Goal: Navigation & Orientation: Understand site structure

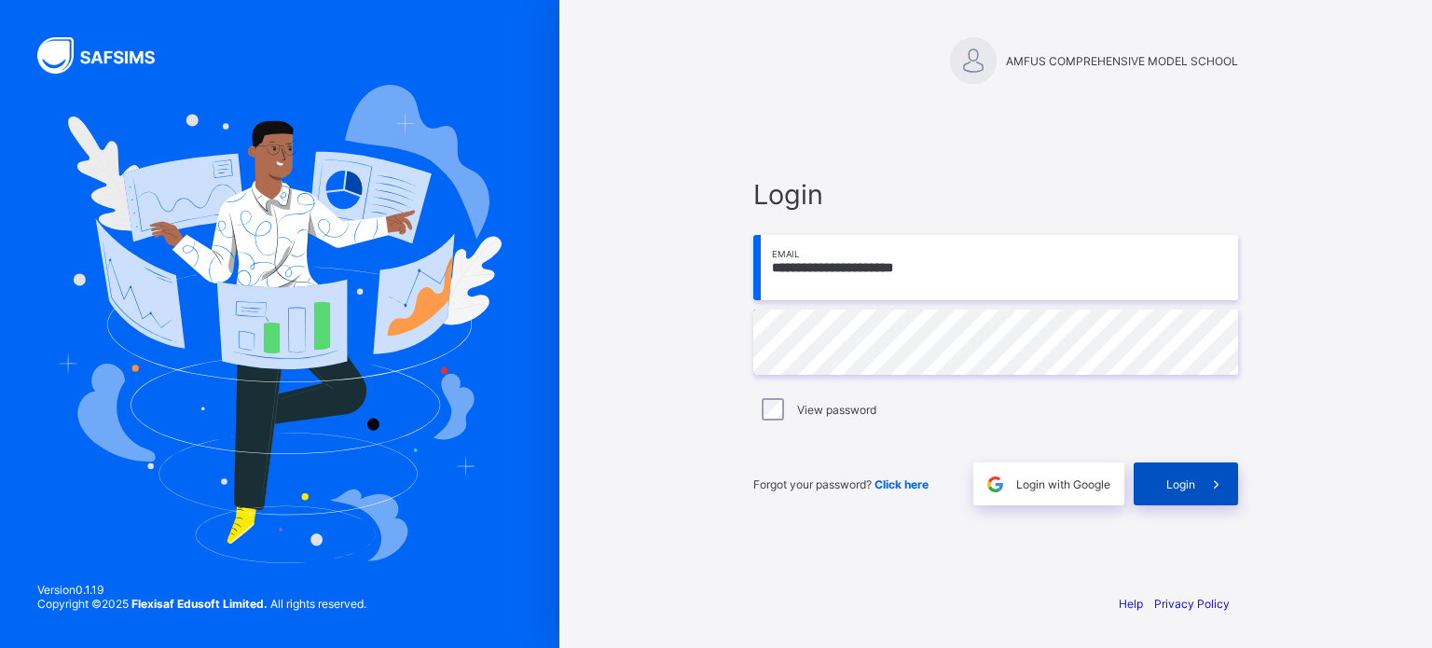
click at [1210, 488] on icon at bounding box center [1216, 484] width 20 height 18
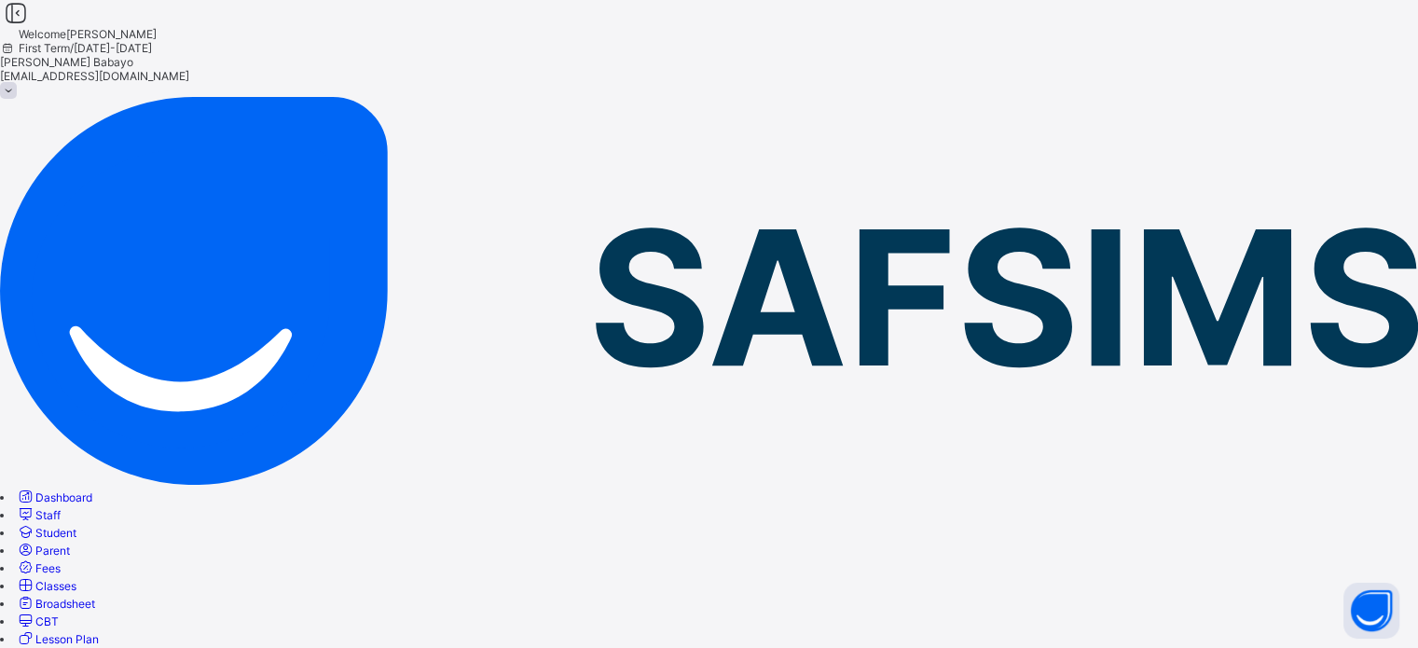
click at [92, 490] on span "Dashboard" at bounding box center [63, 497] width 57 height 14
click at [59, 614] on span "CBT" at bounding box center [46, 621] width 23 height 14
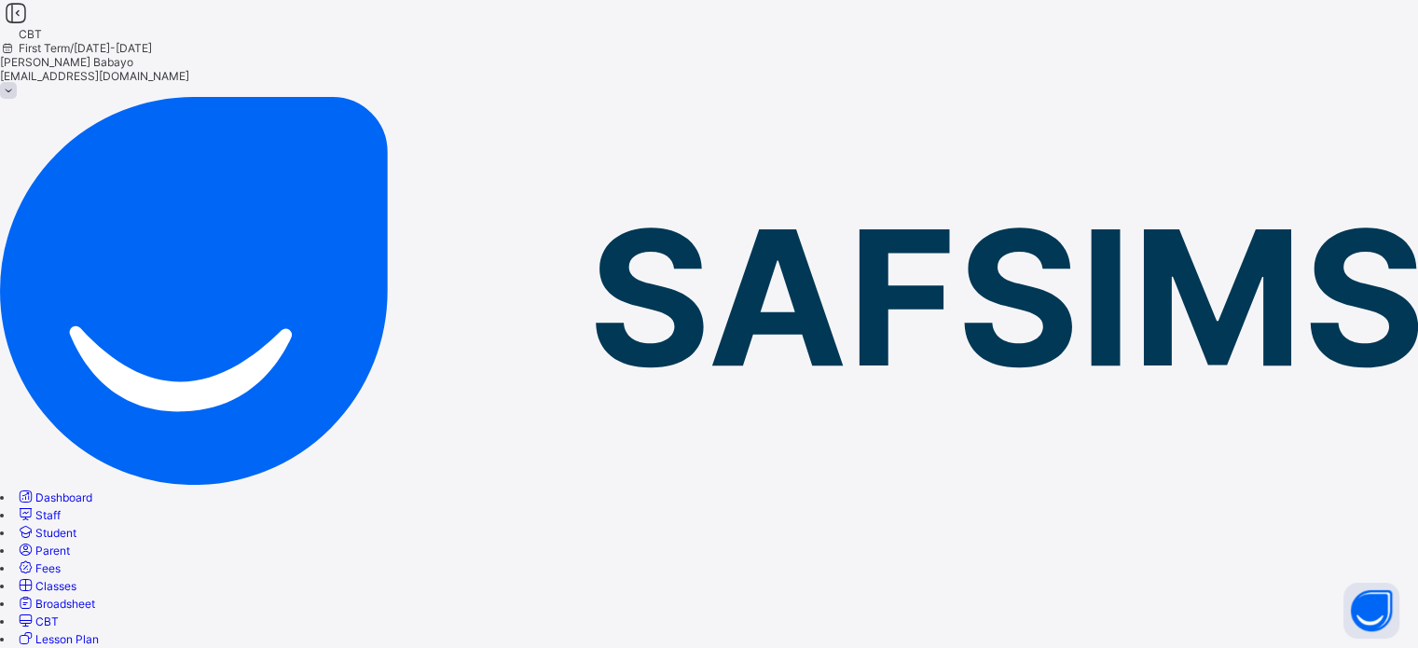
click at [92, 490] on span "Dashboard" at bounding box center [63, 497] width 57 height 14
click at [61, 508] on span "Staff" at bounding box center [47, 515] width 25 height 14
click at [1208, 55] on div at bounding box center [709, 55] width 1418 height 0
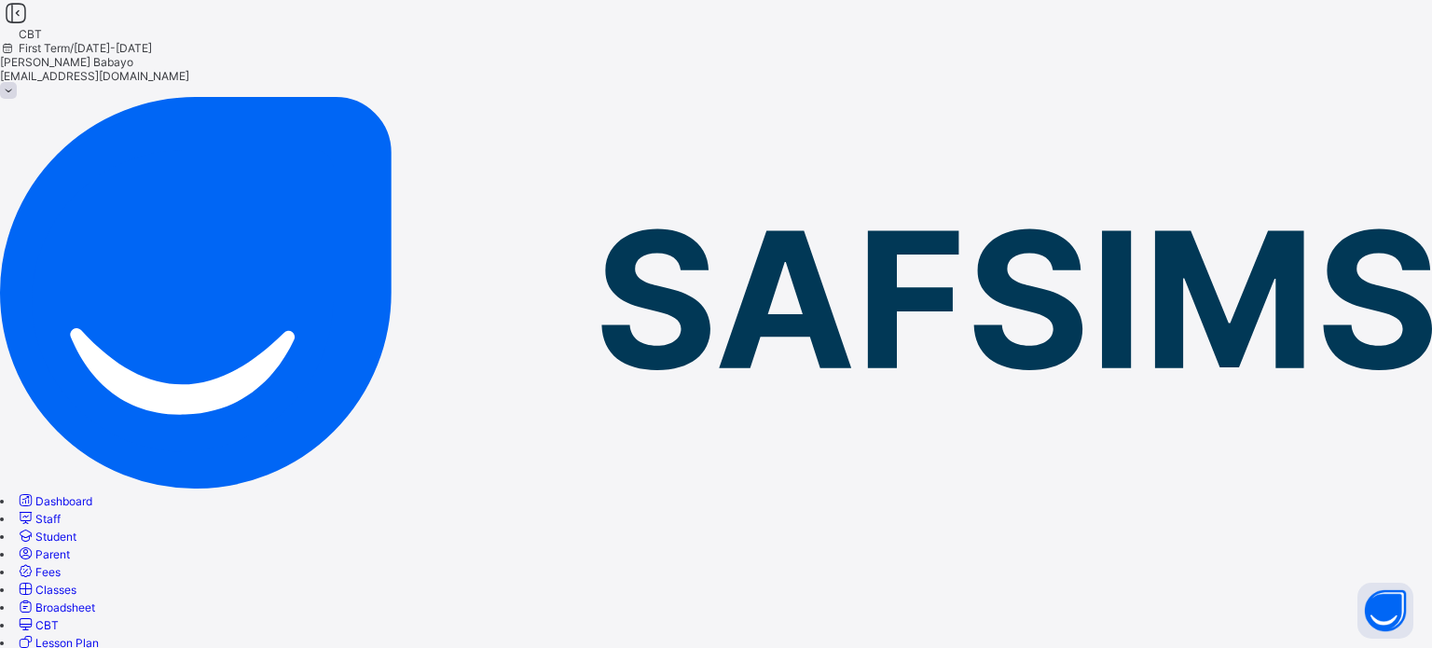
click at [70, 547] on span "Parent" at bounding box center [52, 554] width 34 height 14
